Goal: Task Accomplishment & Management: Use online tool/utility

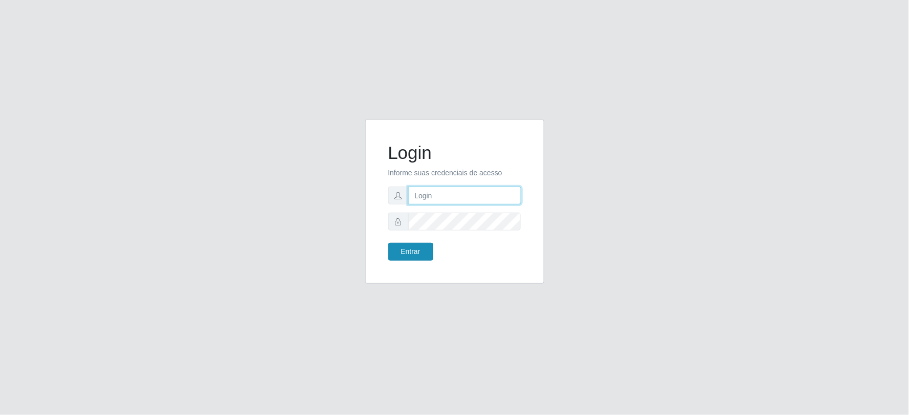
type input "[EMAIL_ADDRESS][DOMAIN_NAME]"
click at [413, 256] on button "Entrar" at bounding box center [410, 252] width 45 height 18
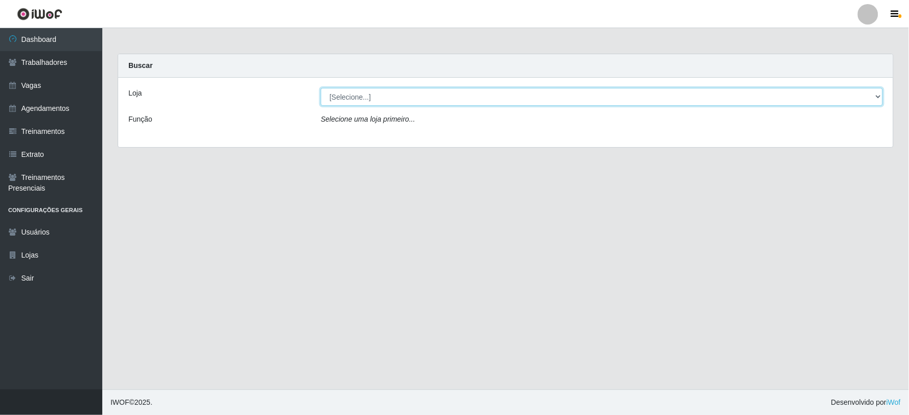
click at [404, 100] on select "[Selecione...] SuperFácil Atacado - Vale do Sol" at bounding box center [602, 97] width 562 height 18
select select "502"
click at [321, 88] on select "[Selecione...] SuperFácil Atacado - Vale do Sol" at bounding box center [602, 97] width 562 height 18
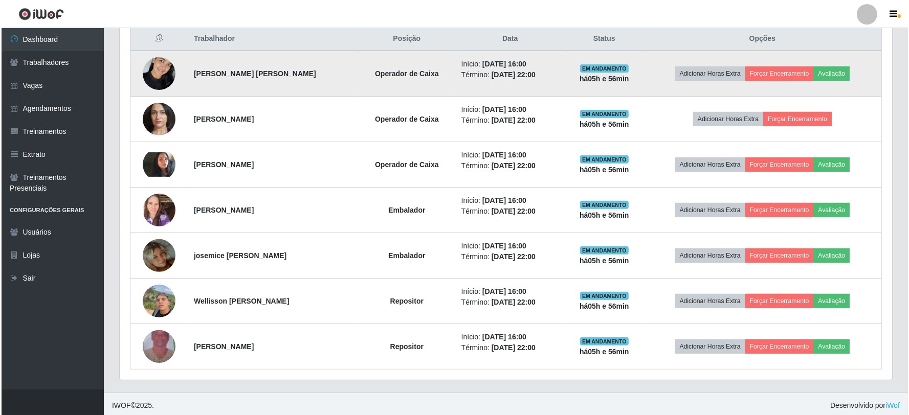
scroll to position [401, 0]
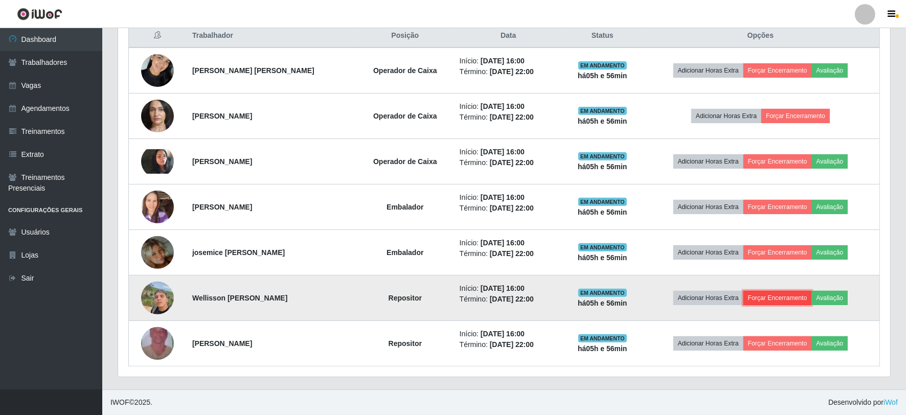
click at [798, 299] on button "Forçar Encerramento" at bounding box center [778, 298] width 69 height 14
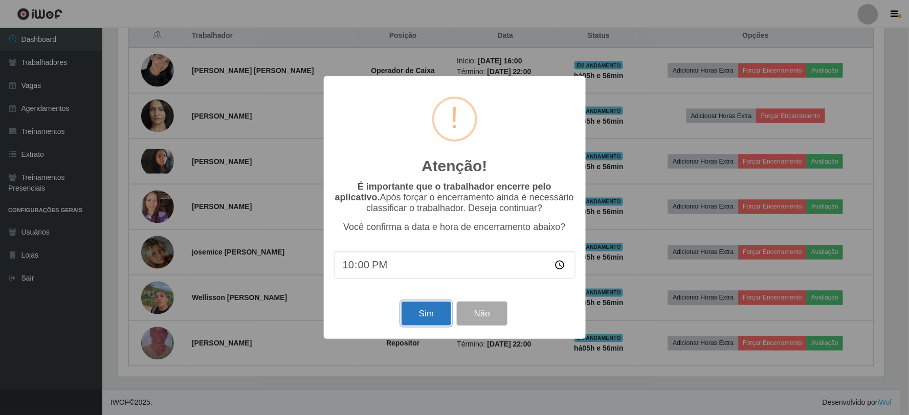
click at [426, 305] on button "Sim" at bounding box center [426, 314] width 50 height 24
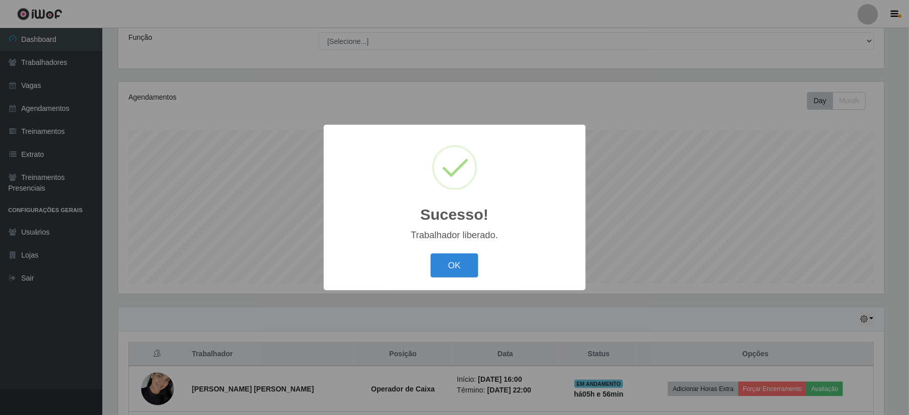
click at [445, 239] on div "Trabalhador liberado." at bounding box center [454, 235] width 241 height 11
click at [450, 252] on div "OK Cancel" at bounding box center [454, 265] width 241 height 29
click at [465, 265] on button "OK" at bounding box center [455, 266] width 48 height 24
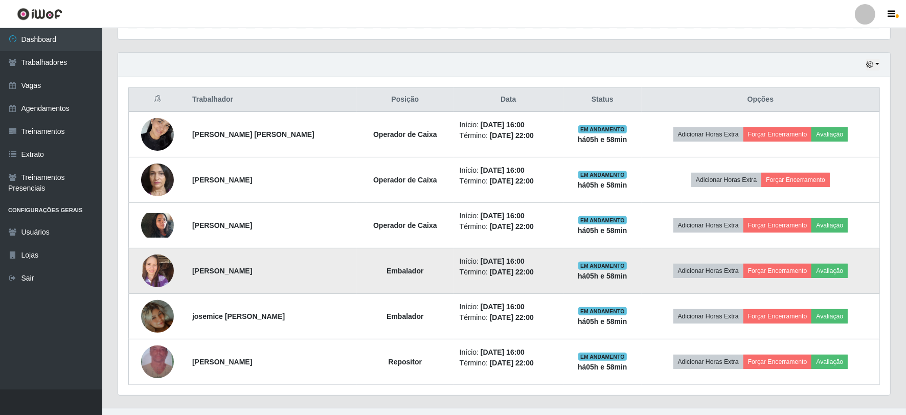
scroll to position [355, 0]
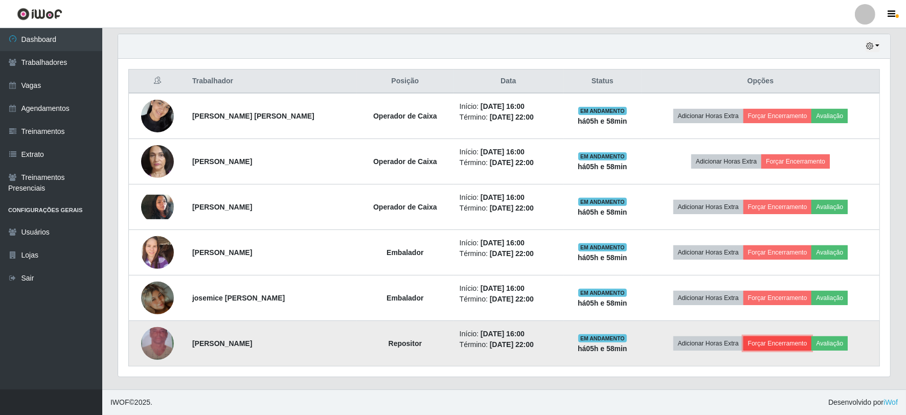
click at [785, 348] on button "Forçar Encerramento" at bounding box center [778, 344] width 69 height 14
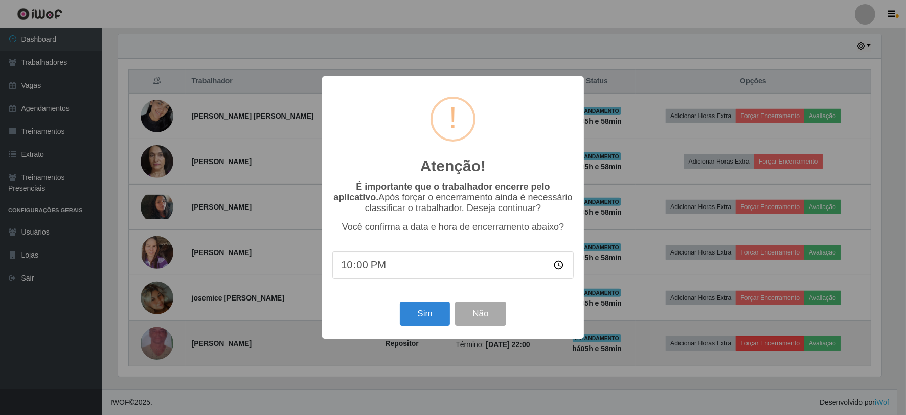
scroll to position [212, 766]
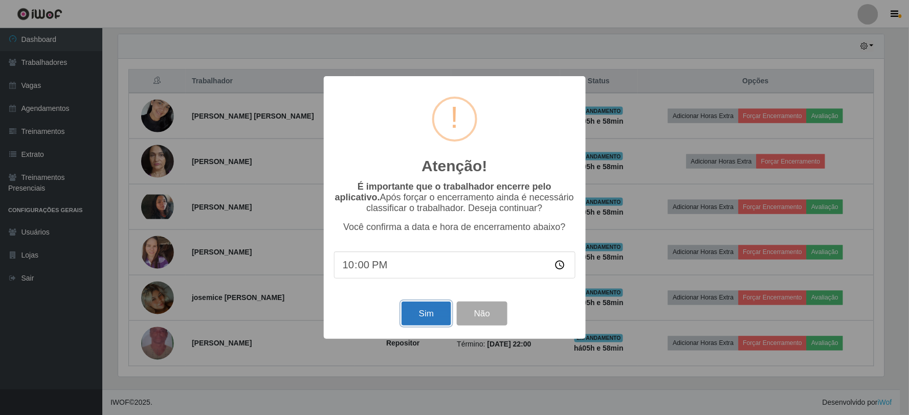
click at [417, 319] on button "Sim" at bounding box center [426, 314] width 50 height 24
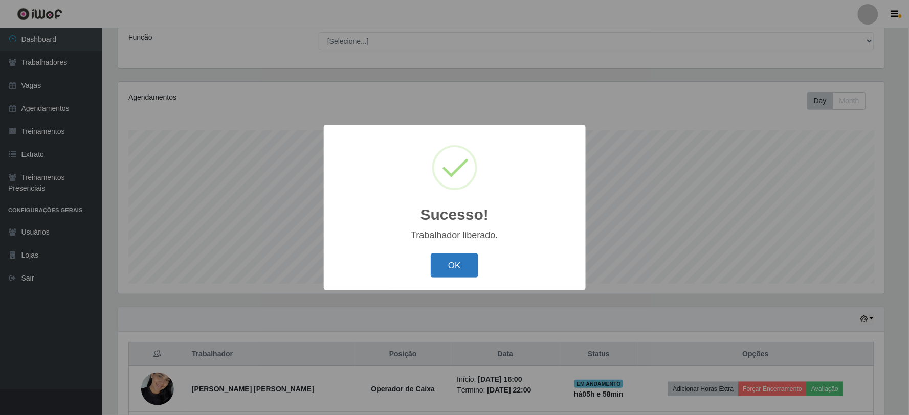
click at [449, 261] on button "OK" at bounding box center [455, 266] width 48 height 24
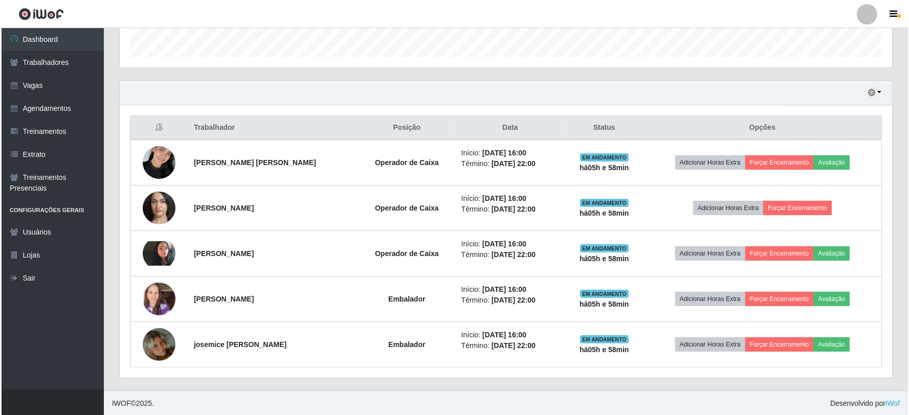
scroll to position [309, 0]
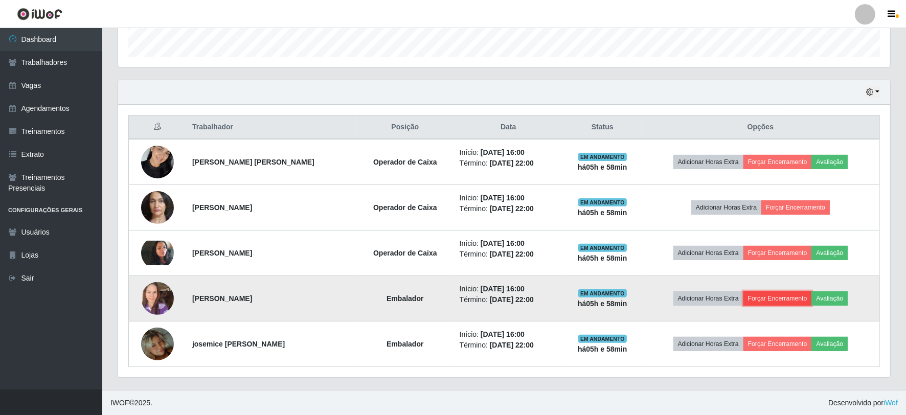
click at [762, 299] on button "Forçar Encerramento" at bounding box center [778, 299] width 69 height 14
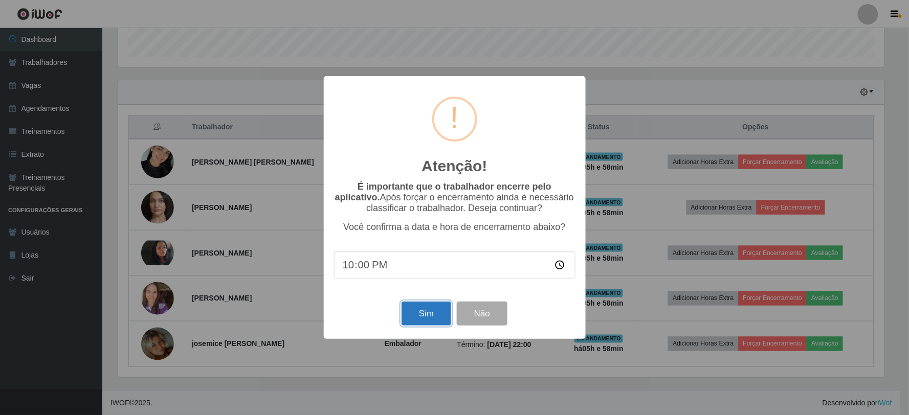
click at [411, 315] on button "Sim" at bounding box center [426, 314] width 50 height 24
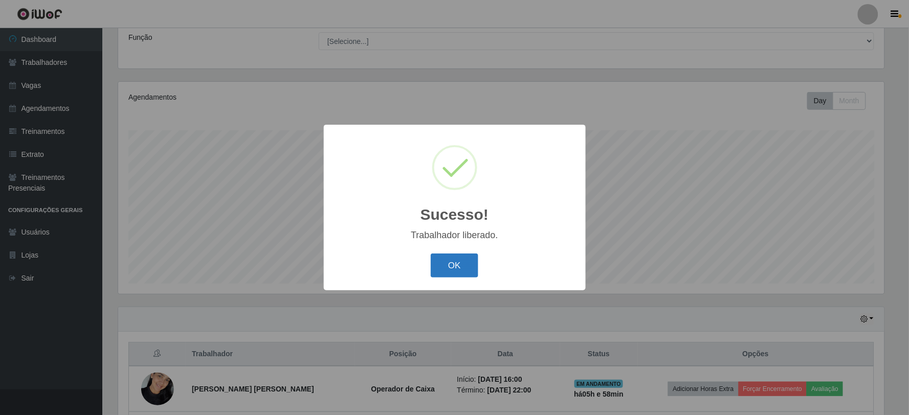
click at [464, 267] on button "OK" at bounding box center [455, 266] width 48 height 24
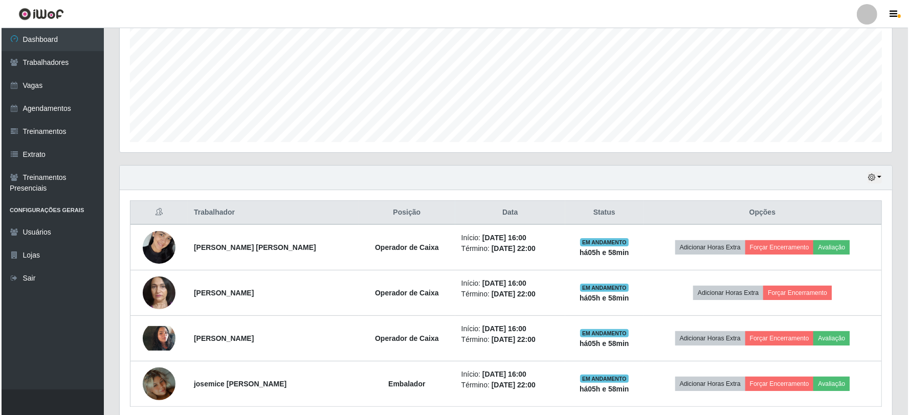
scroll to position [264, 0]
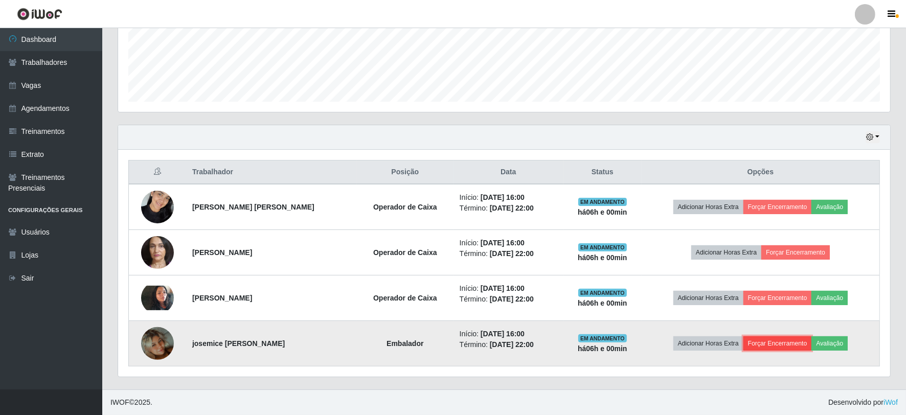
click at [778, 344] on button "Forçar Encerramento" at bounding box center [778, 344] width 69 height 14
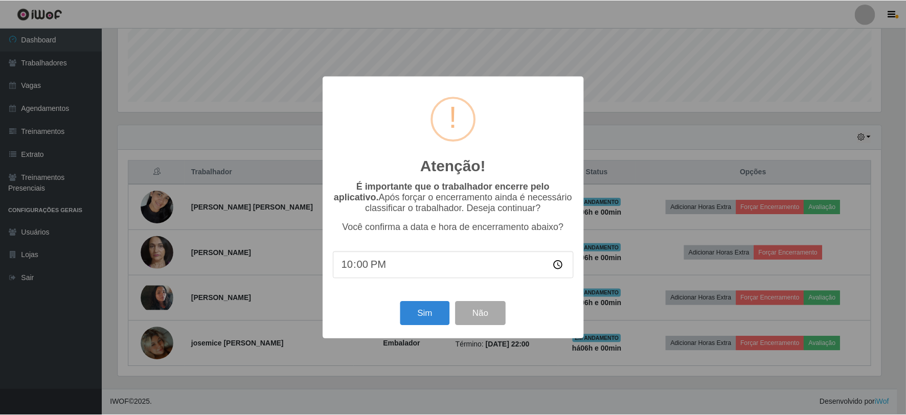
scroll to position [212, 766]
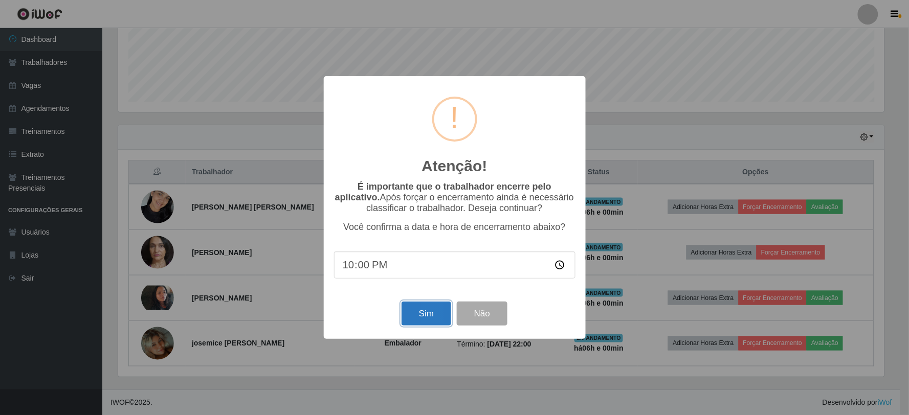
click at [421, 319] on button "Sim" at bounding box center [426, 314] width 50 height 24
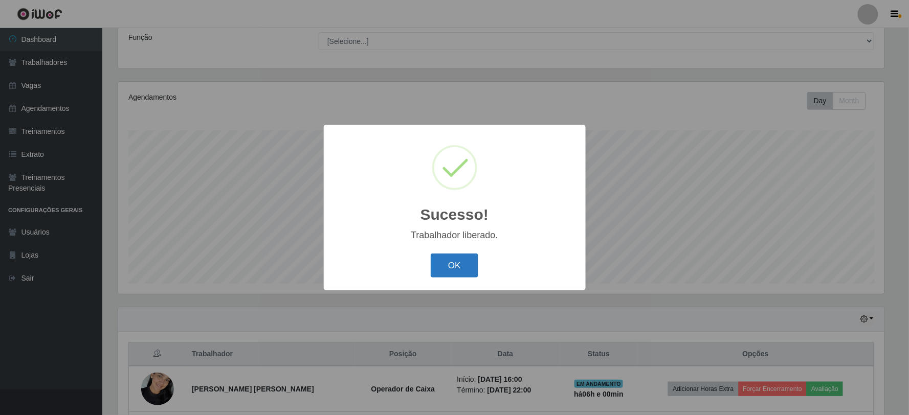
click at [463, 261] on button "OK" at bounding box center [455, 266] width 48 height 24
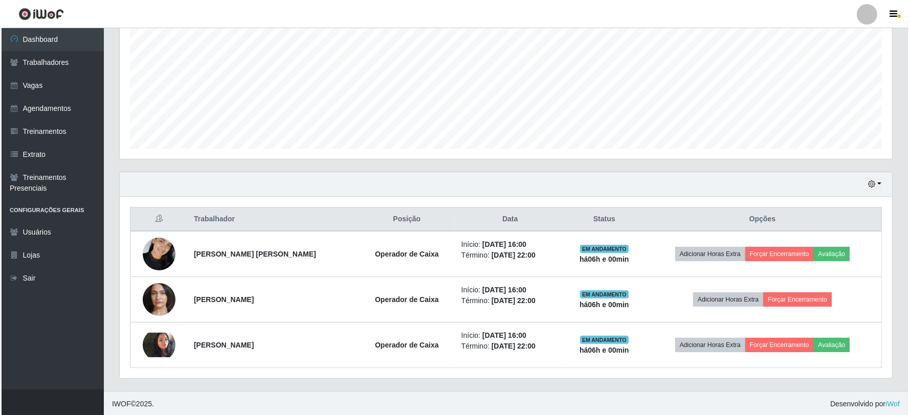
scroll to position [218, 0]
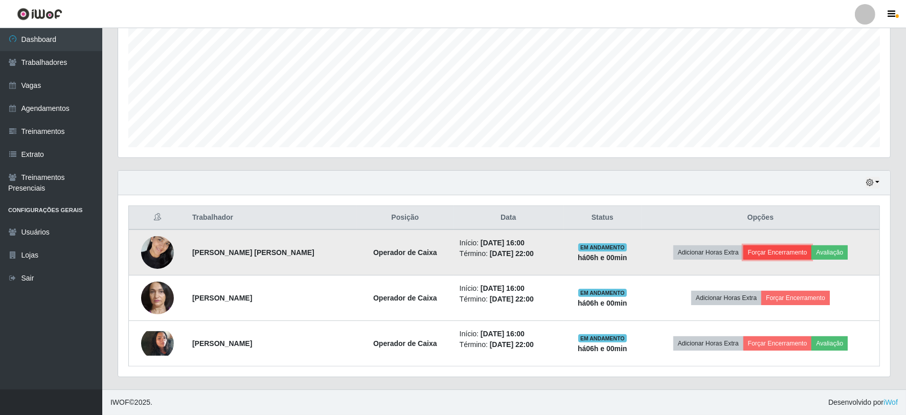
click at [769, 247] on button "Forçar Encerramento" at bounding box center [778, 253] width 69 height 14
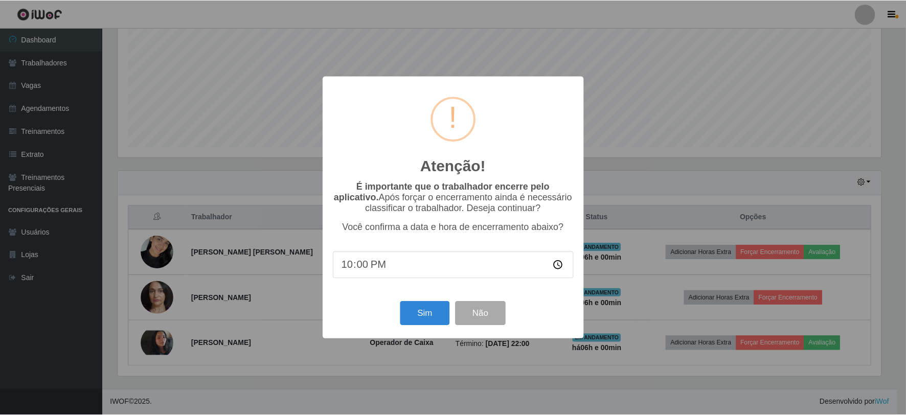
scroll to position [212, 766]
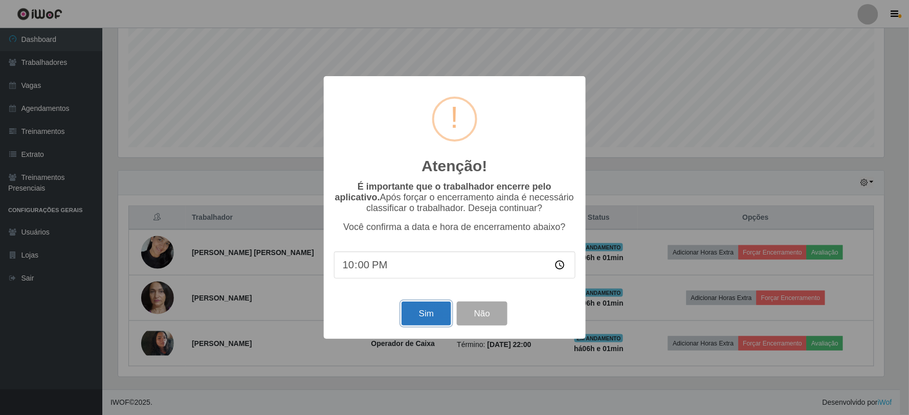
click at [441, 318] on button "Sim" at bounding box center [426, 314] width 50 height 24
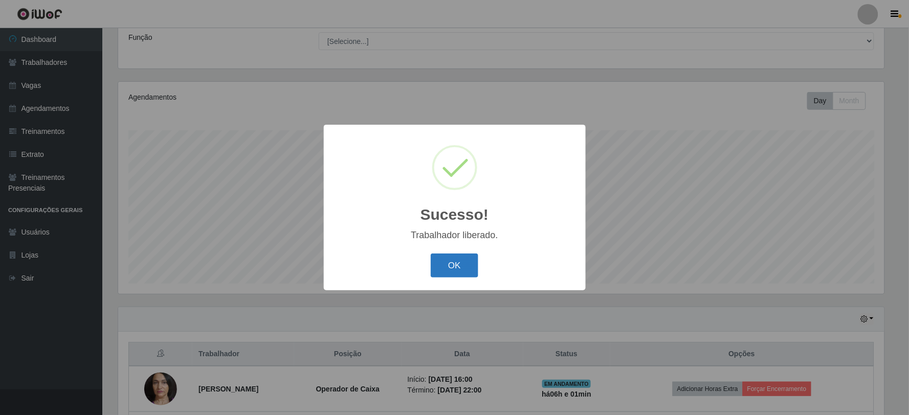
click at [459, 273] on button "OK" at bounding box center [455, 266] width 48 height 24
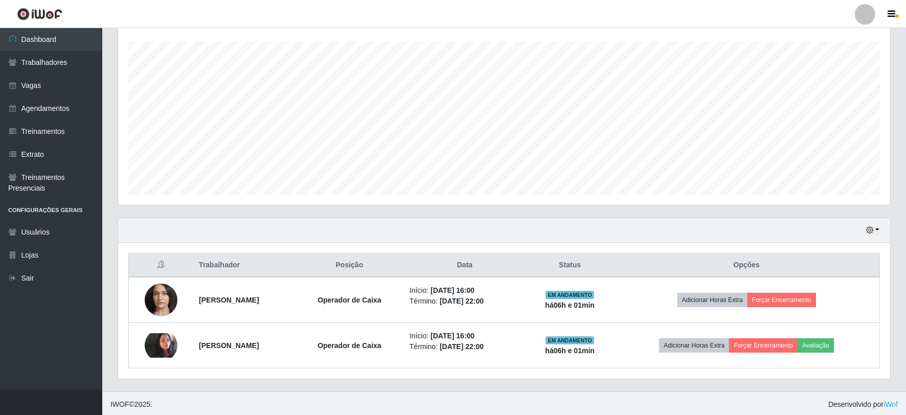
scroll to position [173, 0]
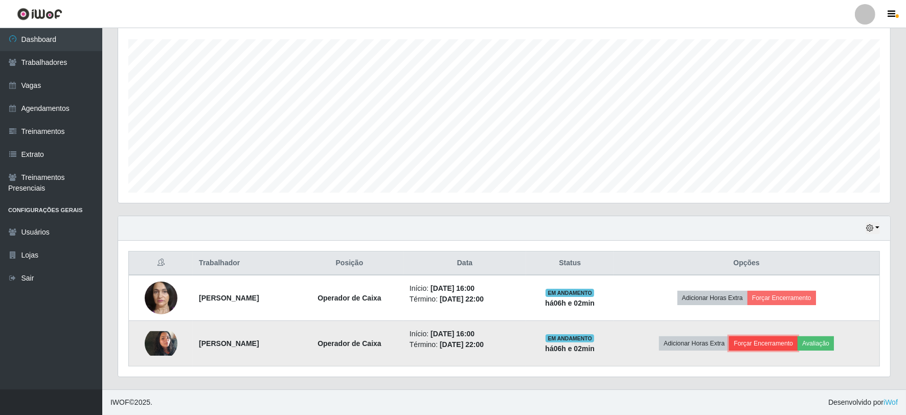
click at [753, 342] on button "Forçar Encerramento" at bounding box center [763, 344] width 69 height 14
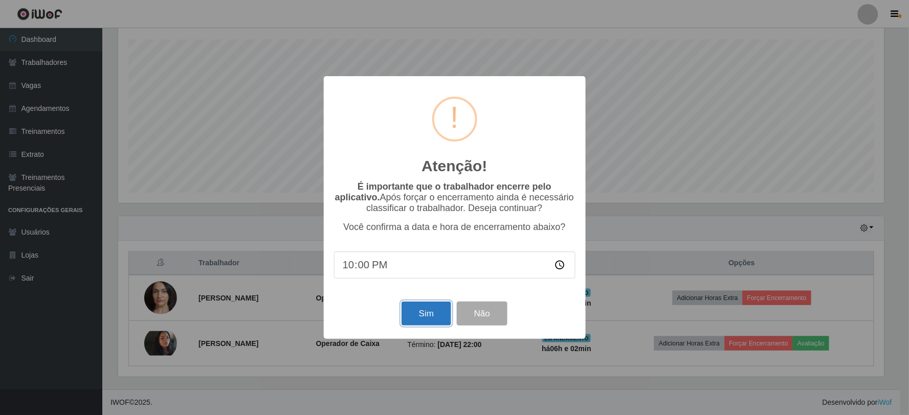
click at [433, 310] on button "Sim" at bounding box center [426, 314] width 50 height 24
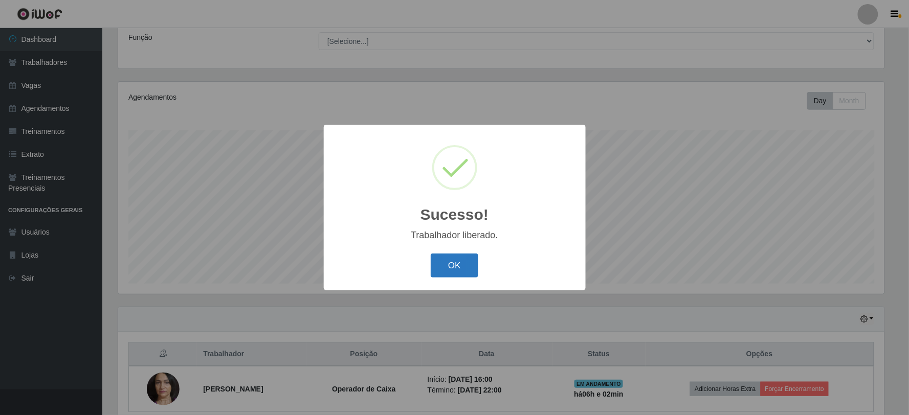
click at [459, 268] on button "OK" at bounding box center [455, 266] width 48 height 24
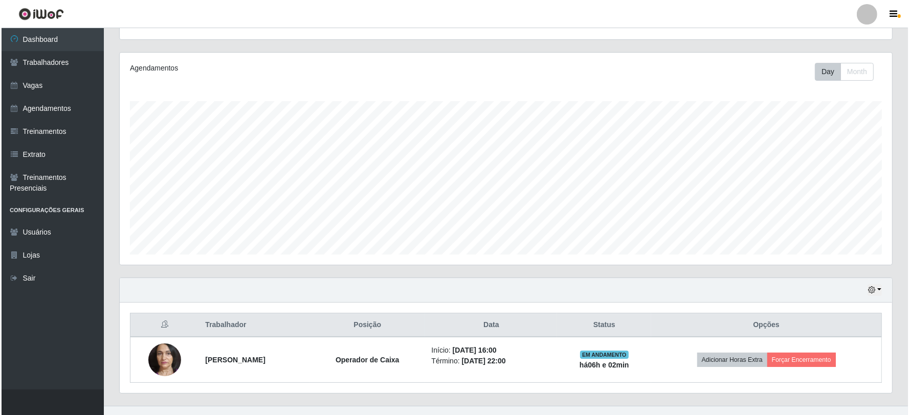
scroll to position [127, 0]
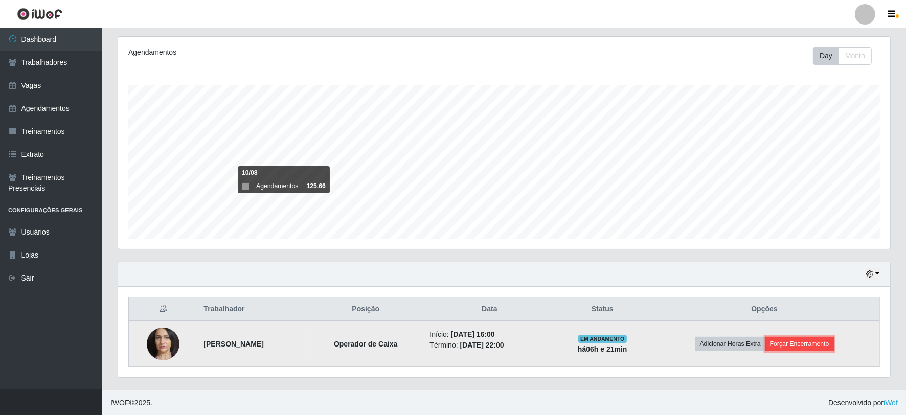
click at [813, 344] on button "Forçar Encerramento" at bounding box center [800, 344] width 69 height 14
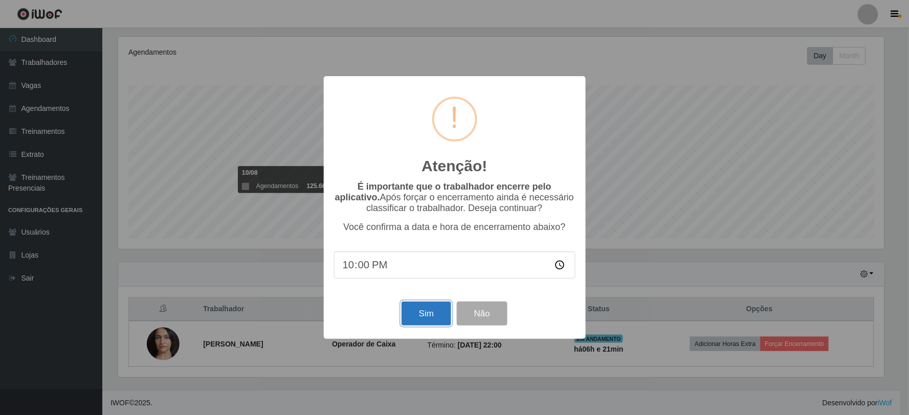
click at [417, 316] on button "Sim" at bounding box center [426, 314] width 50 height 24
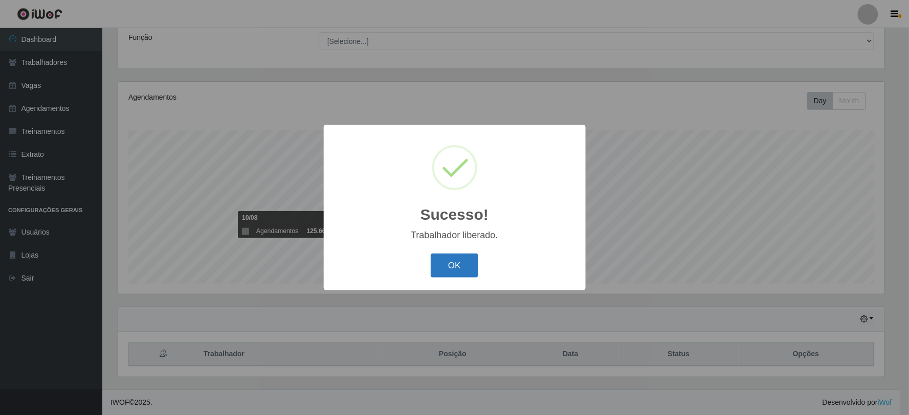
click at [449, 263] on button "OK" at bounding box center [455, 266] width 48 height 24
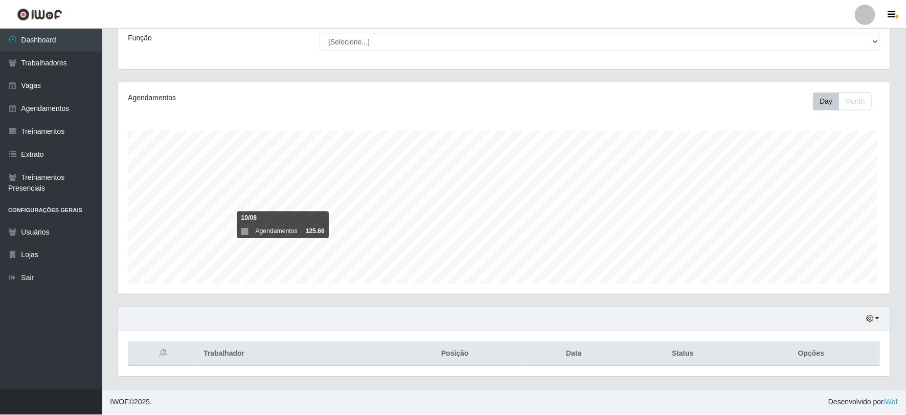
scroll to position [212, 772]
